Goal: Task Accomplishment & Management: Manage account settings

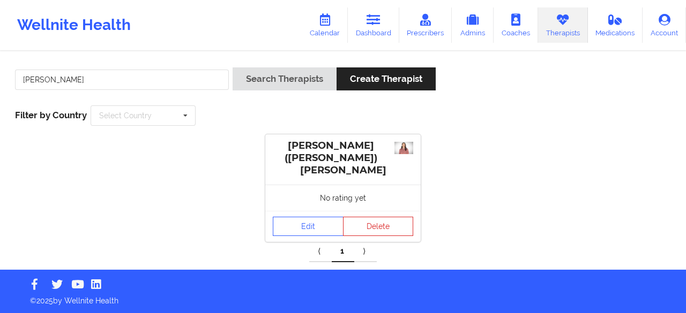
click at [140, 81] on input "[PERSON_NAME]" at bounding box center [122, 80] width 214 height 20
type input "[PERSON_NAME]"
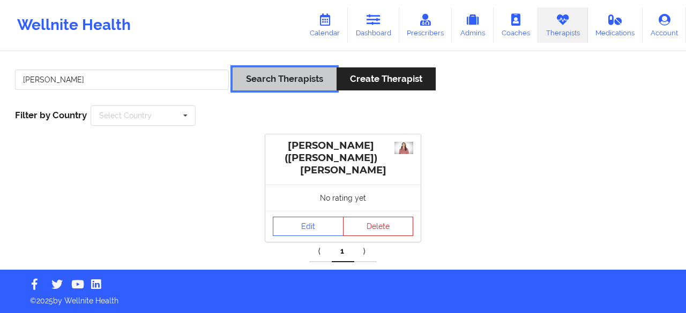
click at [249, 86] on button "Search Therapists" at bounding box center [285, 79] width 104 height 23
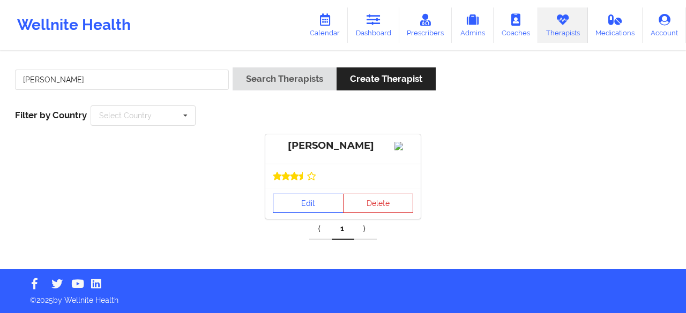
click at [298, 213] on link "Edit" at bounding box center [308, 203] width 71 height 19
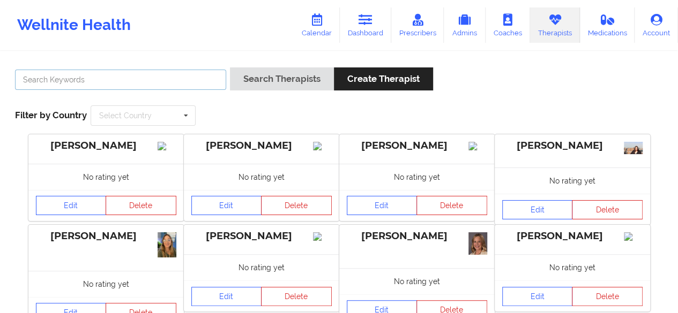
click at [76, 84] on input "text" at bounding box center [120, 80] width 211 height 20
paste input "Brandi Vanamburg"
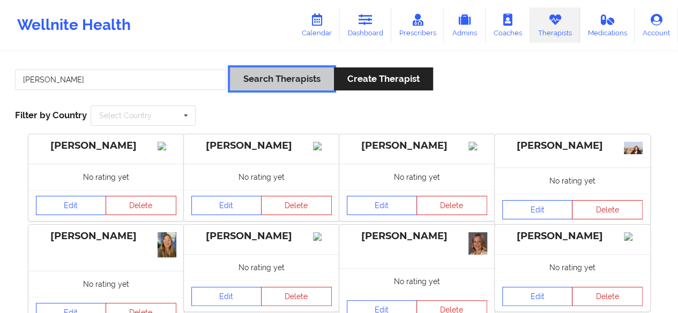
click at [274, 87] on button "Search Therapists" at bounding box center [282, 79] width 104 height 23
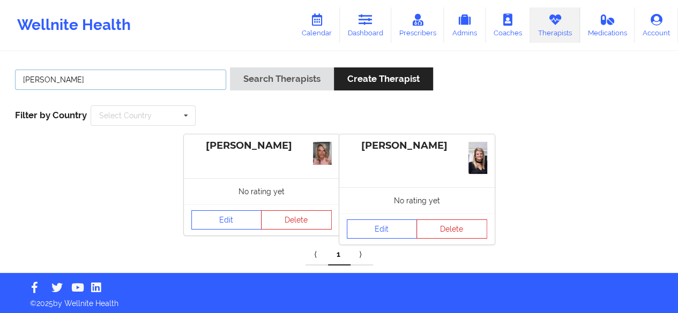
click at [81, 81] on input "Brandi Vanamburg" at bounding box center [120, 80] width 211 height 20
paste input "Ganime Nazif"
type input "Ganime Nazif"
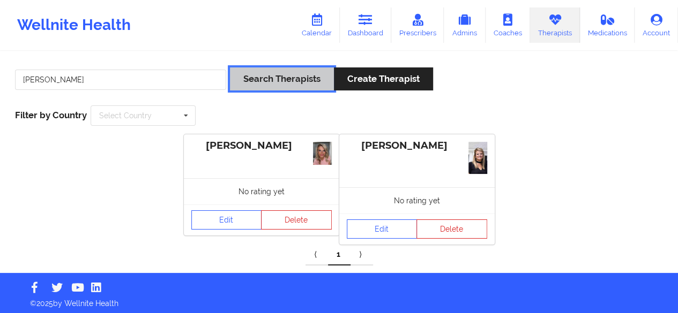
click at [249, 84] on button "Search Therapists" at bounding box center [282, 79] width 104 height 23
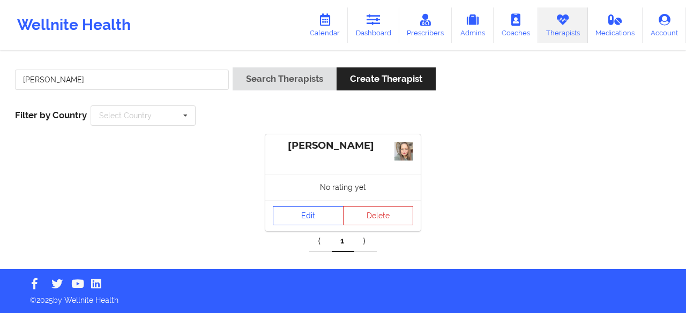
click at [303, 208] on link "Edit" at bounding box center [308, 215] width 71 height 19
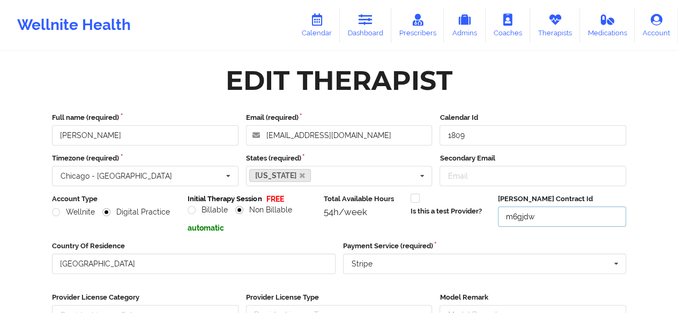
click at [547, 215] on input "m6gjdw" at bounding box center [562, 217] width 128 height 20
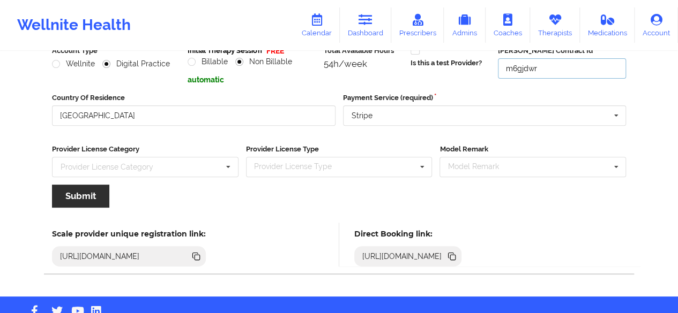
type input "m6gjdwr"
click at [88, 194] on button "Submit" at bounding box center [80, 196] width 57 height 23
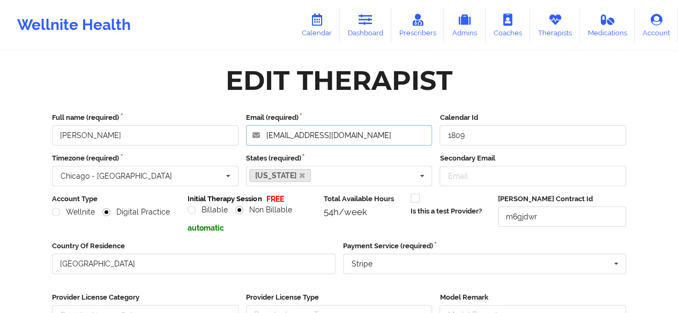
drag, startPoint x: 351, startPoint y: 137, endPoint x: 268, endPoint y: 145, distance: 83.4
click at [268, 145] on input "ganimenazif@aol.com" at bounding box center [339, 135] width 186 height 20
click at [469, 176] on input "Secondary Email" at bounding box center [532, 176] width 186 height 20
paste input "ganimenazif@aol.com"
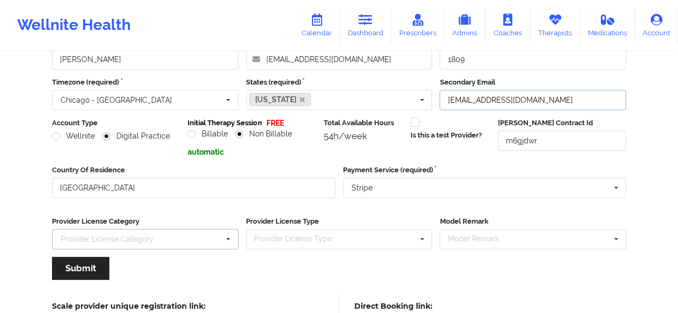
scroll to position [77, 0]
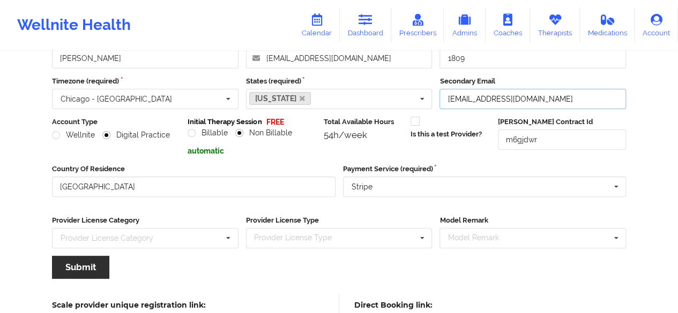
type input "ganimenazif@aol.com"
click at [78, 273] on button "Submit" at bounding box center [80, 267] width 57 height 23
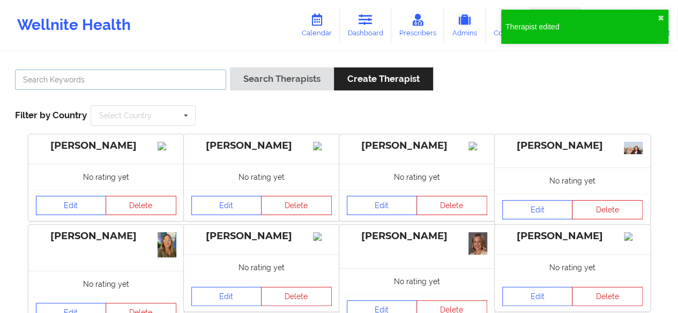
click at [101, 81] on input "text" at bounding box center [120, 80] width 211 height 20
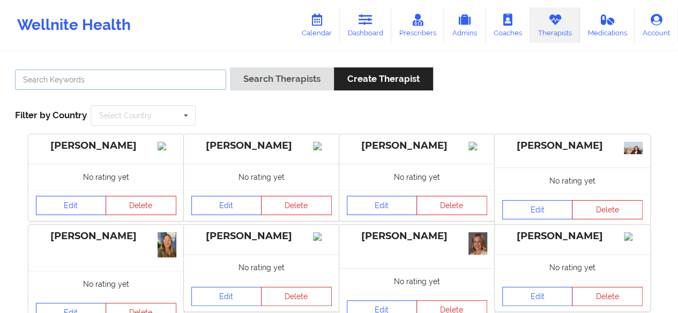
paste input "Ganime Nazif"
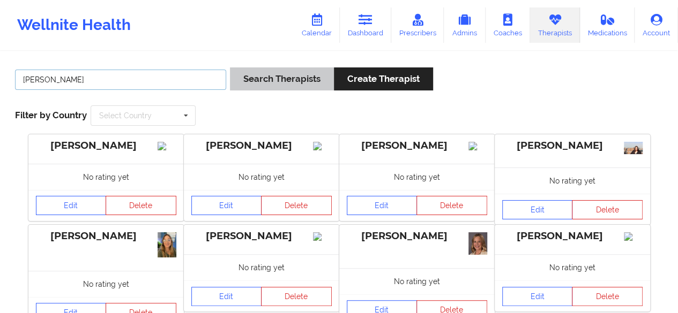
type input "Ganime Nazif"
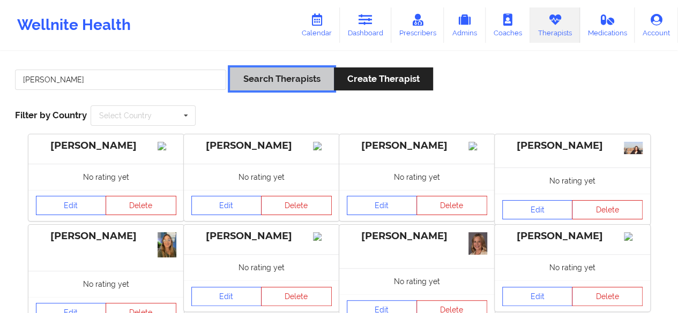
click at [272, 81] on button "Search Therapists" at bounding box center [282, 79] width 104 height 23
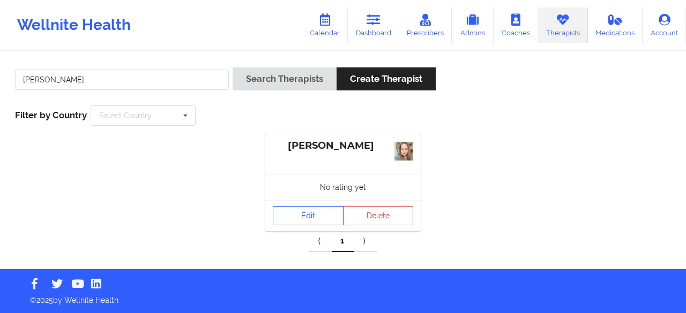
click at [296, 218] on link "Edit" at bounding box center [308, 215] width 71 height 19
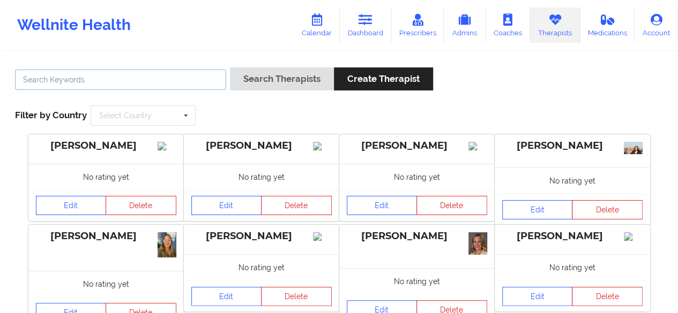
click at [47, 84] on input "text" at bounding box center [120, 80] width 211 height 20
paste input "Eboni Hill"
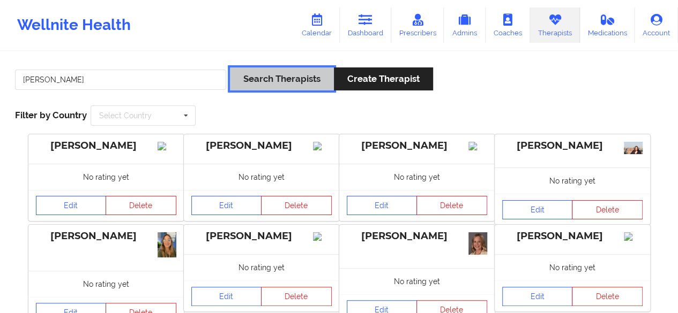
click at [263, 82] on button "Search Therapists" at bounding box center [282, 79] width 104 height 23
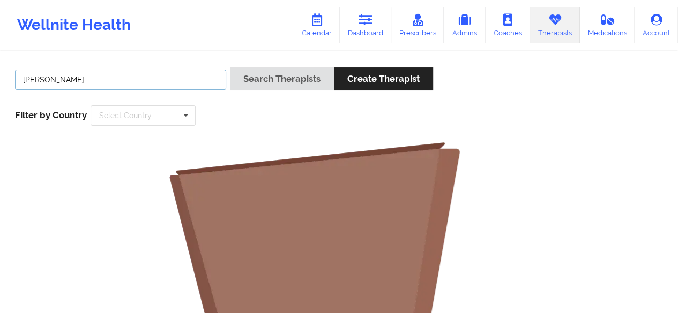
click at [71, 80] on input "Eboni Hill" at bounding box center [120, 80] width 211 height 20
click at [555, 24] on icon at bounding box center [555, 20] width 14 height 12
click at [71, 83] on input "Eboni Hill" at bounding box center [120, 80] width 211 height 20
drag, startPoint x: 71, startPoint y: 83, endPoint x: 46, endPoint y: 83, distance: 25.2
click at [46, 83] on input "Eboni Hill" at bounding box center [120, 80] width 211 height 20
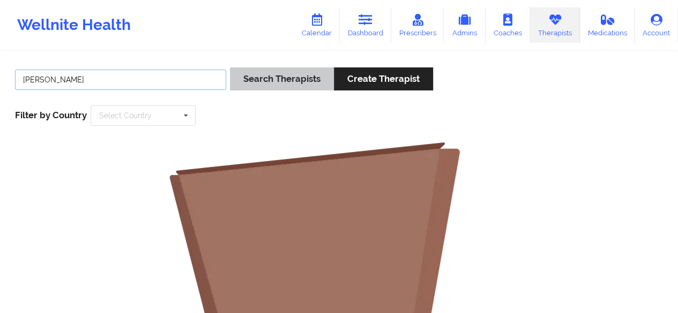
type input "Eboni"
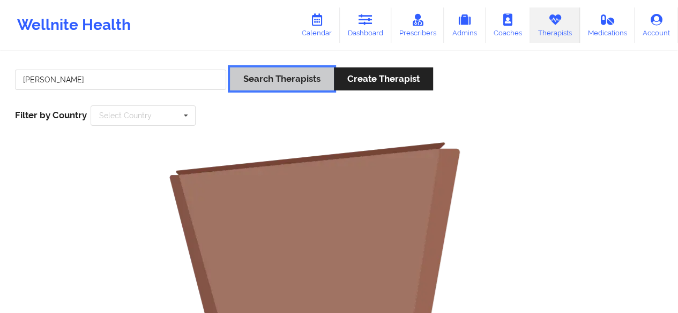
click at [268, 83] on button "Search Therapists" at bounding box center [282, 79] width 104 height 23
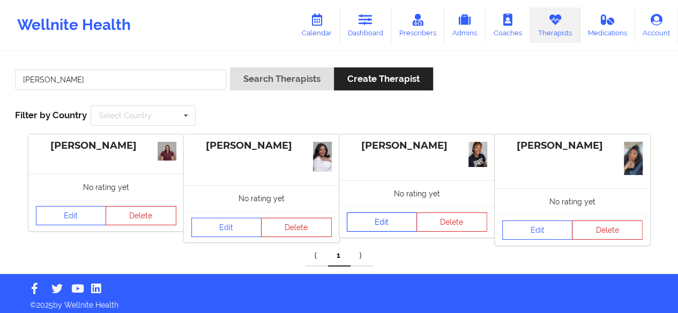
click at [379, 226] on link "Edit" at bounding box center [382, 222] width 71 height 19
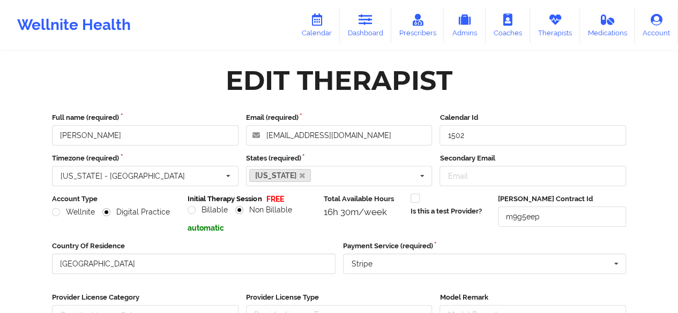
scroll to position [175, 0]
